Goal: Find contact information: Find contact information

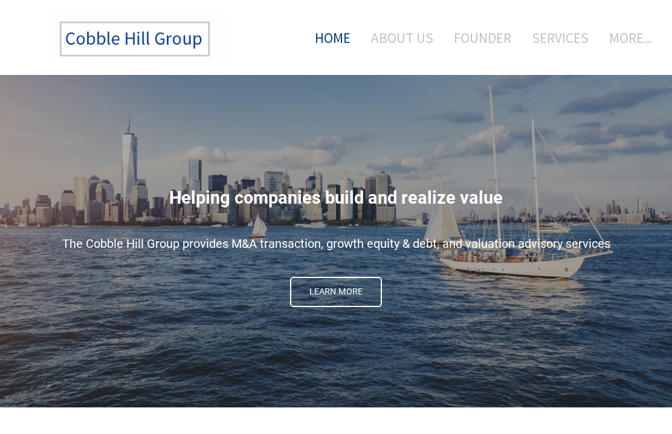
click at [401, 33] on link "About Us" at bounding box center [402, 38] width 80 height 50
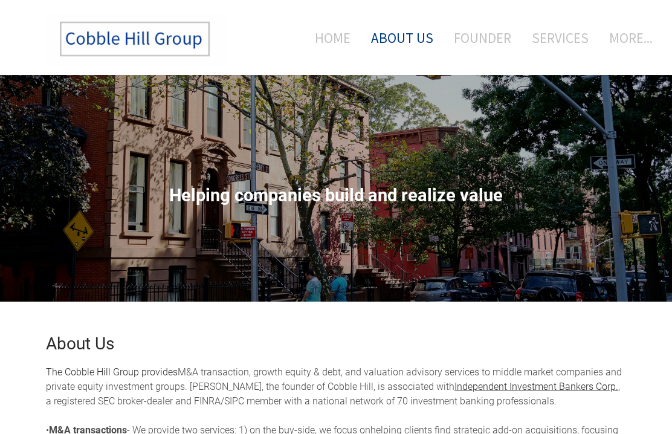
click at [476, 36] on link "Founder" at bounding box center [483, 38] width 76 height 50
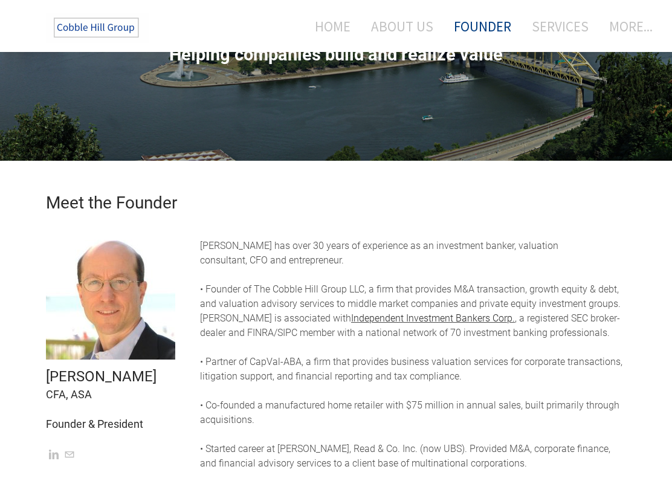
scroll to position [145, 0]
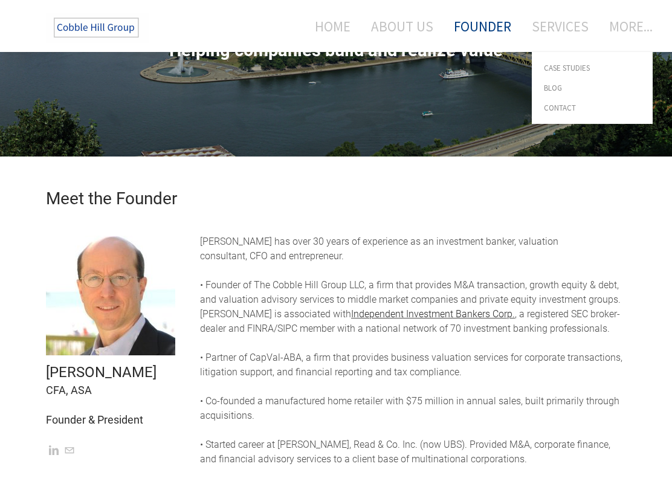
click at [575, 103] on link "Contact" at bounding box center [592, 108] width 121 height 20
